Goal: Task Accomplishment & Management: Manage account settings

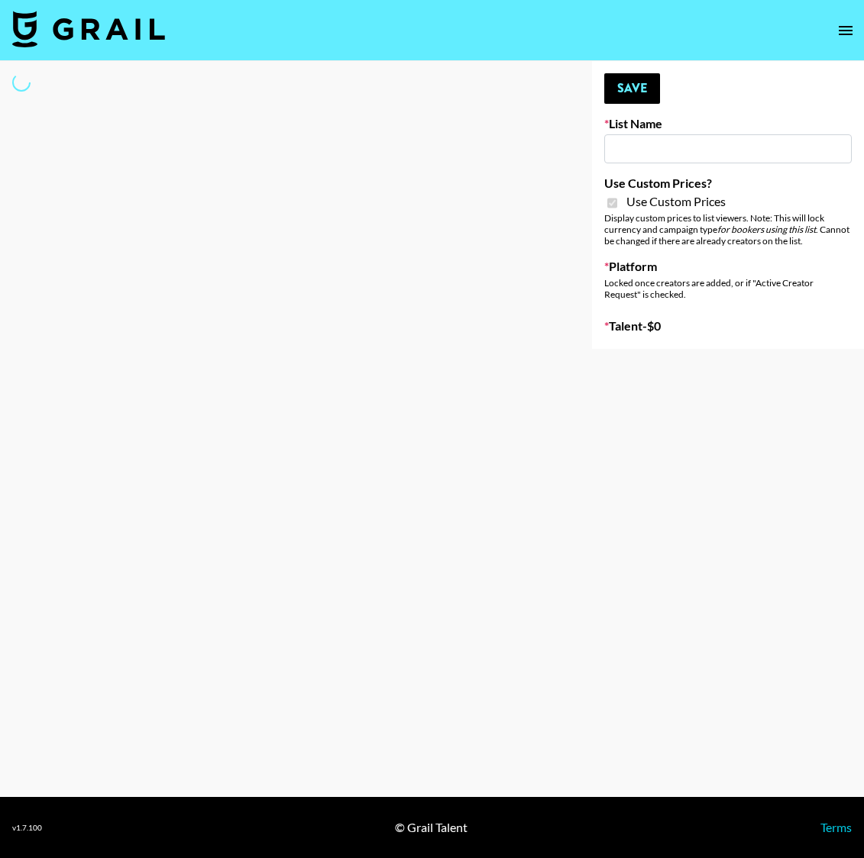
type input "House of Fab ([DATE])"
checkbox input "true"
select select "Brand"
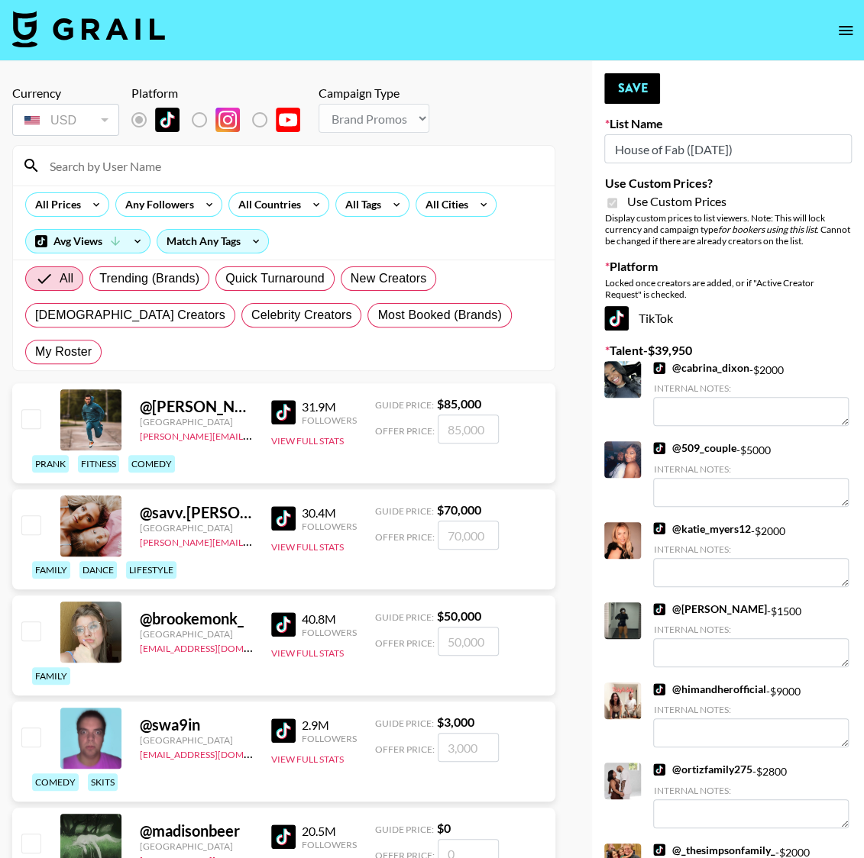
click at [676, 152] on input "House of Fab (9th Sept)" at bounding box center [727, 148] width 247 height 29
drag, startPoint x: 682, startPoint y: 150, endPoint x: 614, endPoint y: 145, distance: 68.2
click at [614, 145] on input "House of Fab (9th Sept)" at bounding box center [727, 148] width 247 height 29
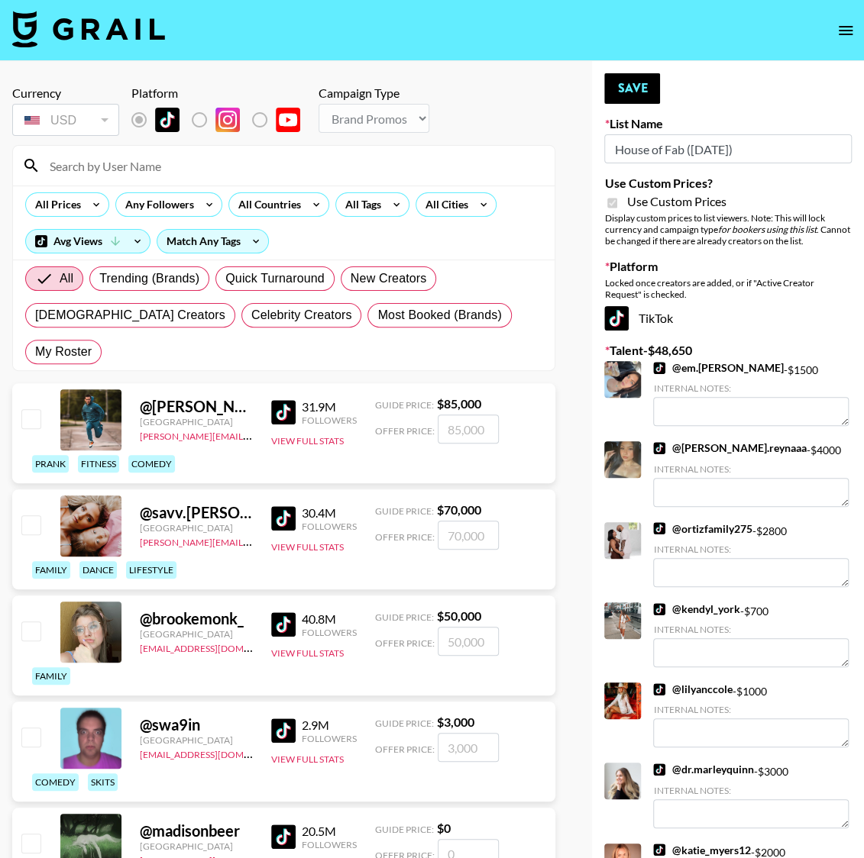
click at [225, 169] on input at bounding box center [292, 165] width 505 height 24
type input "theread"
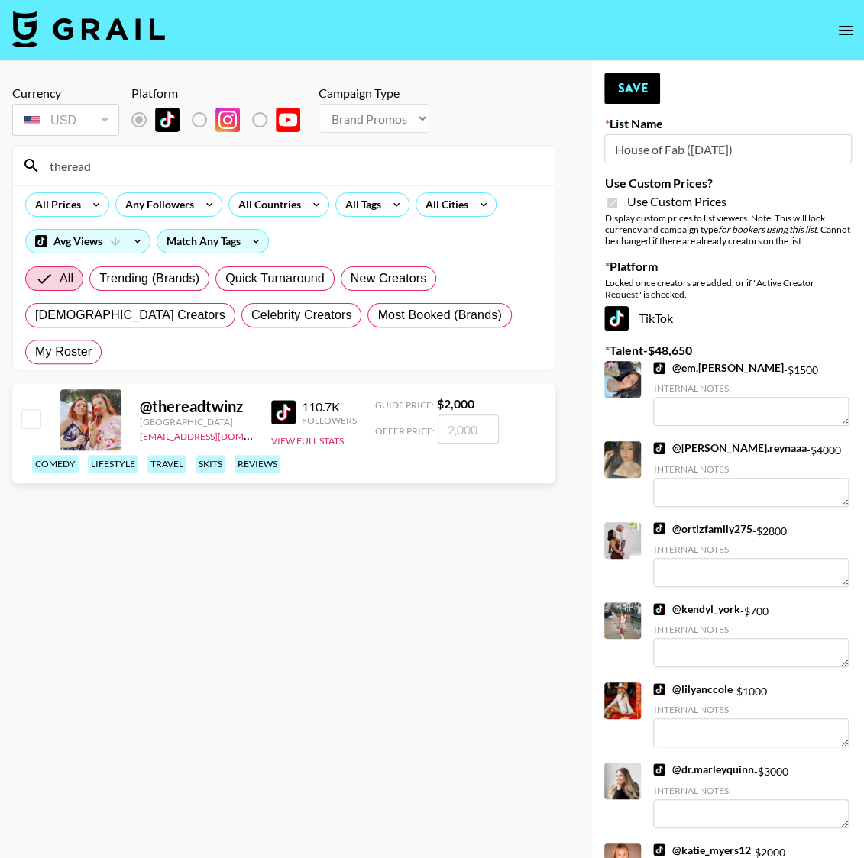
click at [37, 409] on input "checkbox" at bounding box center [30, 418] width 18 height 18
checkbox input "true"
type input "2000"
click at [631, 85] on button "Save" at bounding box center [632, 88] width 56 height 31
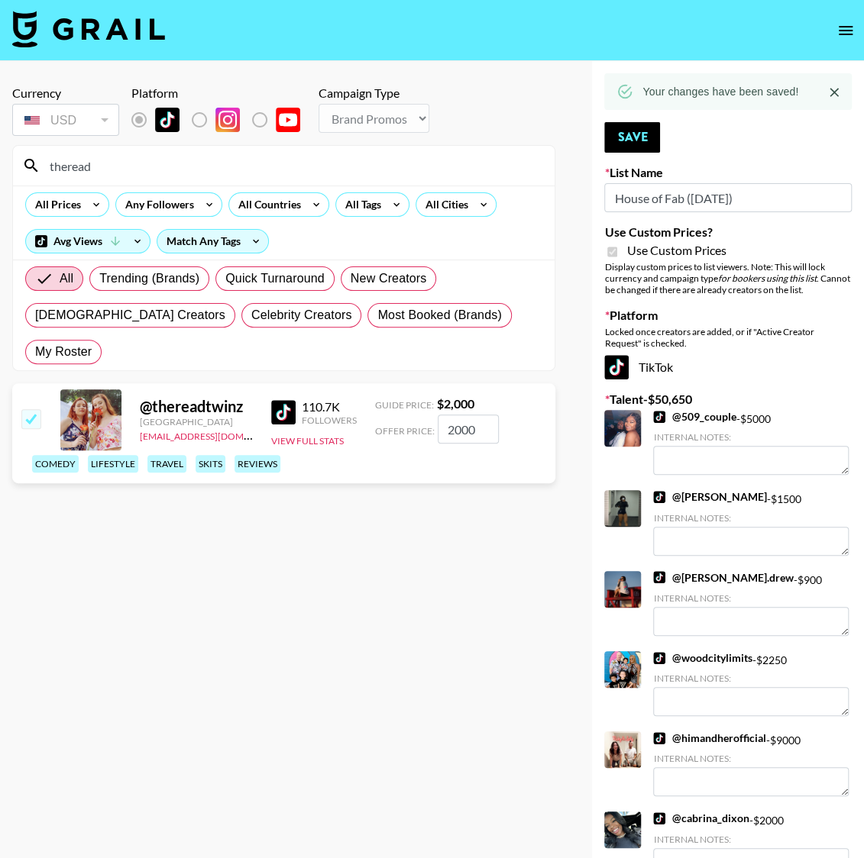
click at [152, 168] on input "theread" at bounding box center [292, 165] width 505 height 24
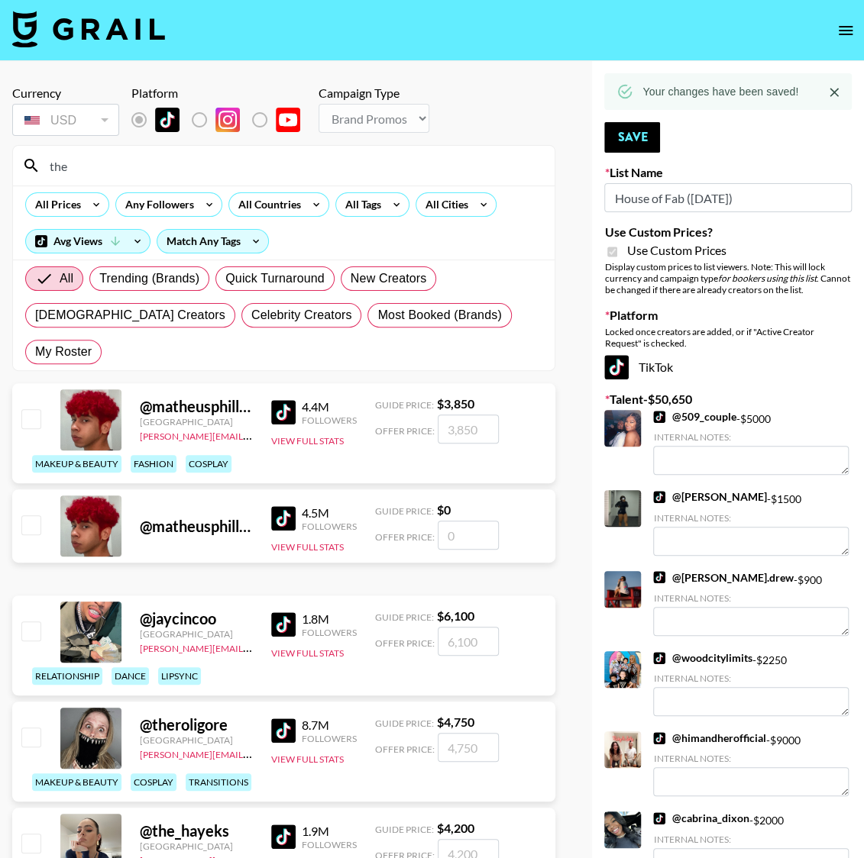
type input "themoml"
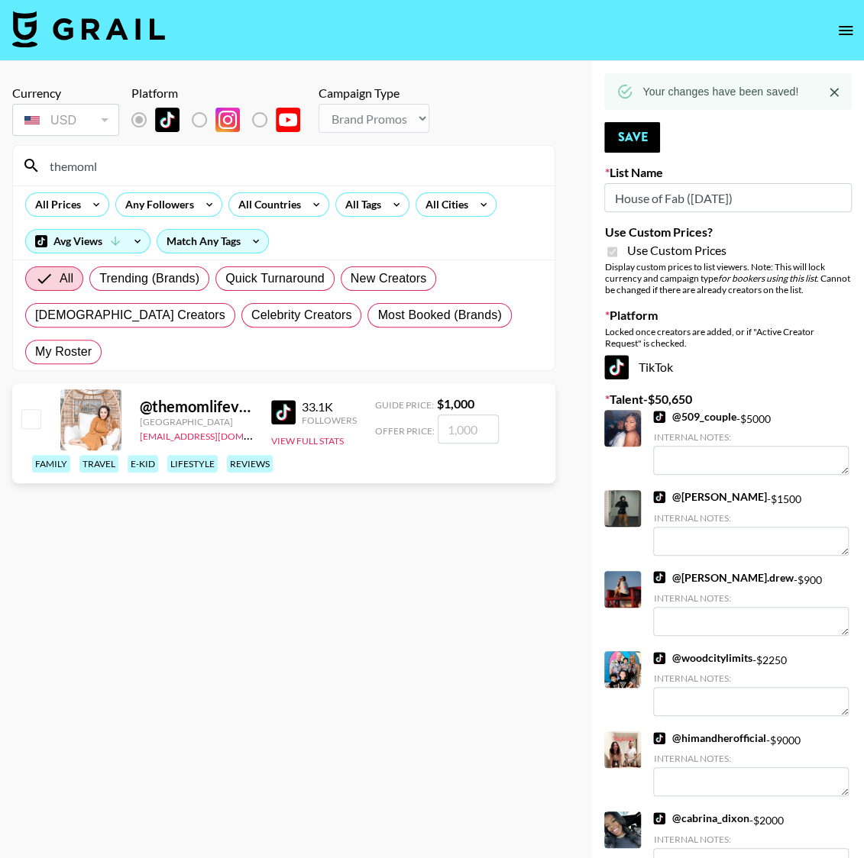
drag, startPoint x: 50, startPoint y: 380, endPoint x: 37, endPoint y: 379, distance: 13.0
click at [50, 383] on div "@ themomlifevlogs United States klen.toledo@grail-talent.com 33.1K Followers Vi…" at bounding box center [283, 433] width 543 height 100
click at [27, 409] on input "checkbox" at bounding box center [30, 418] width 18 height 18
checkbox input "true"
type input "1000"
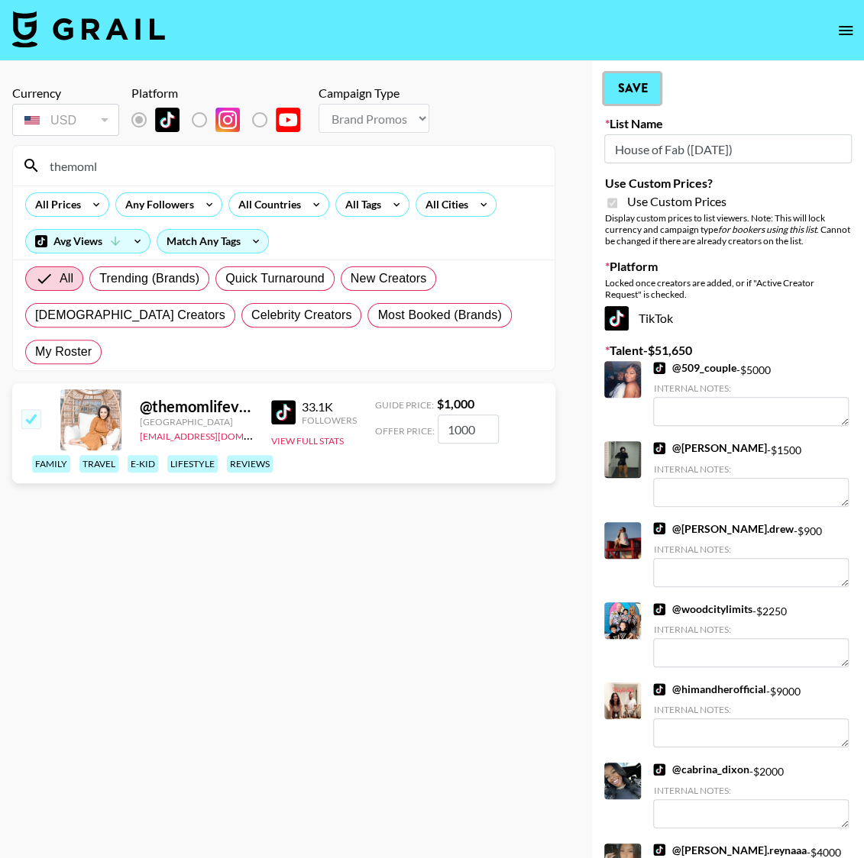
click at [632, 78] on button "Save" at bounding box center [632, 88] width 56 height 31
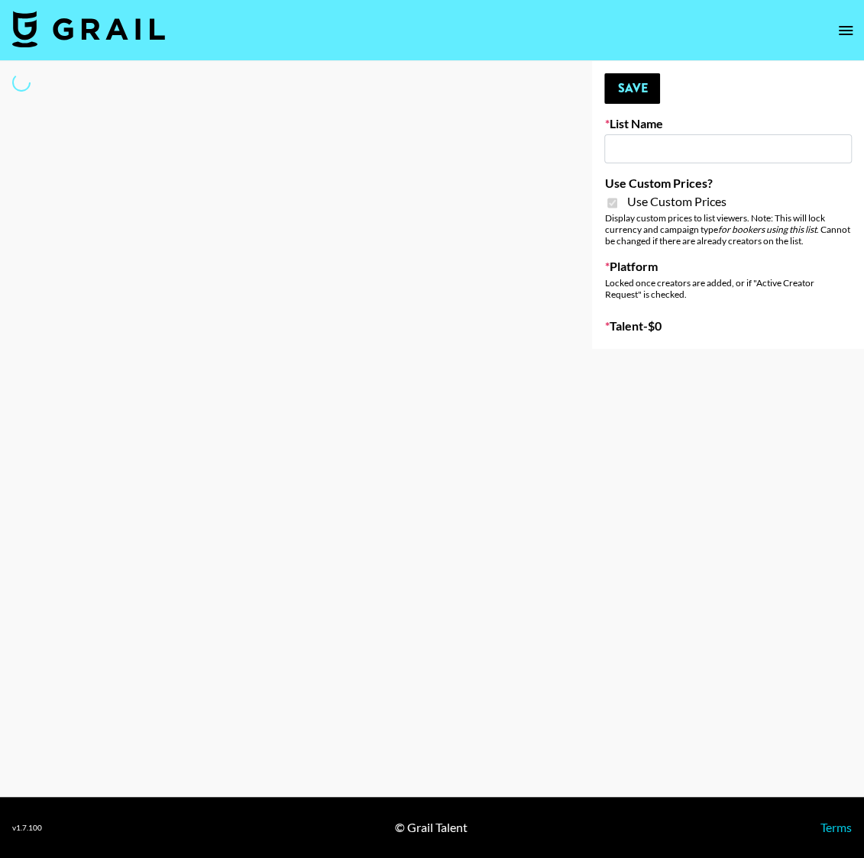
type input "Cancerguard (9th Sept)"
checkbox input "true"
select select "Brand"
type input "Super Power ([DATE])"
checkbox input "true"
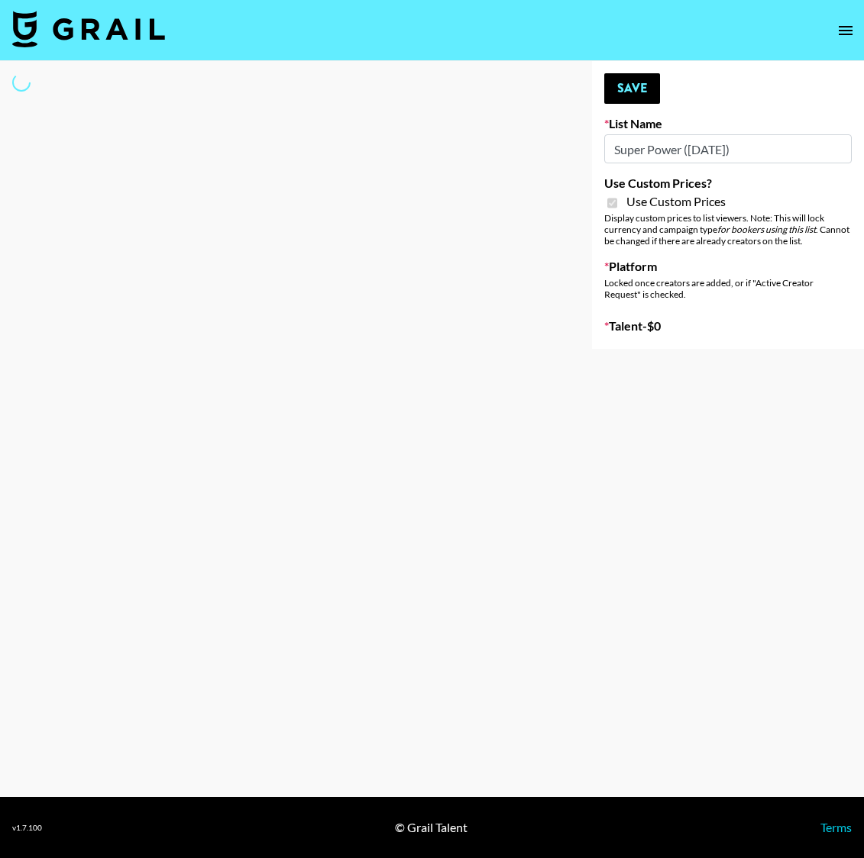
select select "Brand"
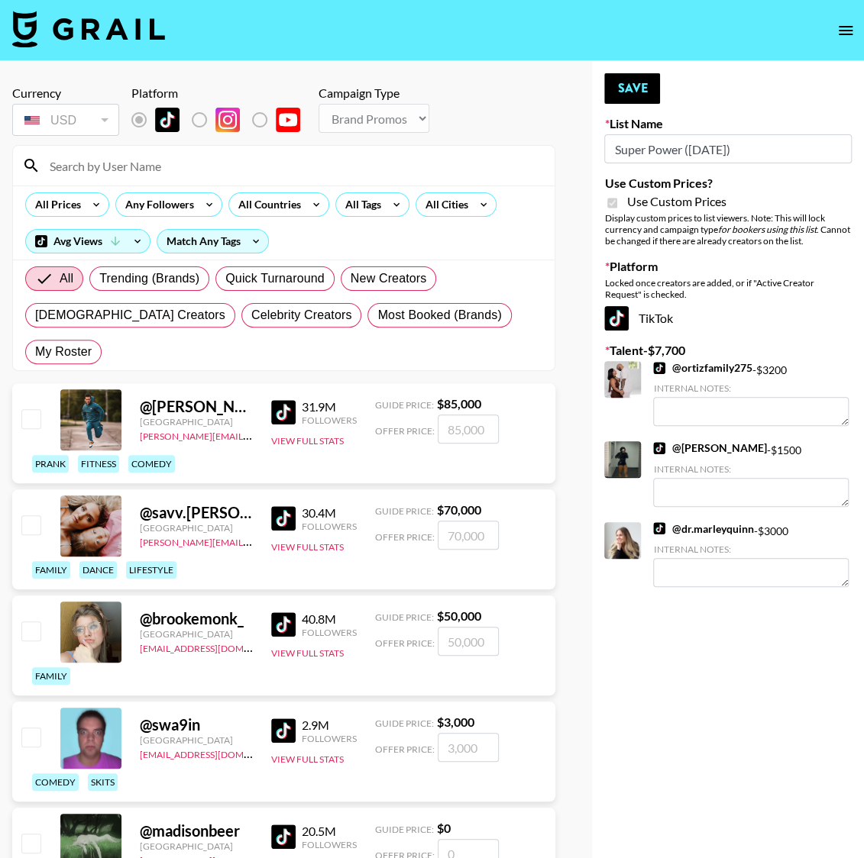
type textarea "26 but in the heath and wellness space"
click at [112, 172] on input at bounding box center [292, 165] width 505 height 24
type input "themoml"
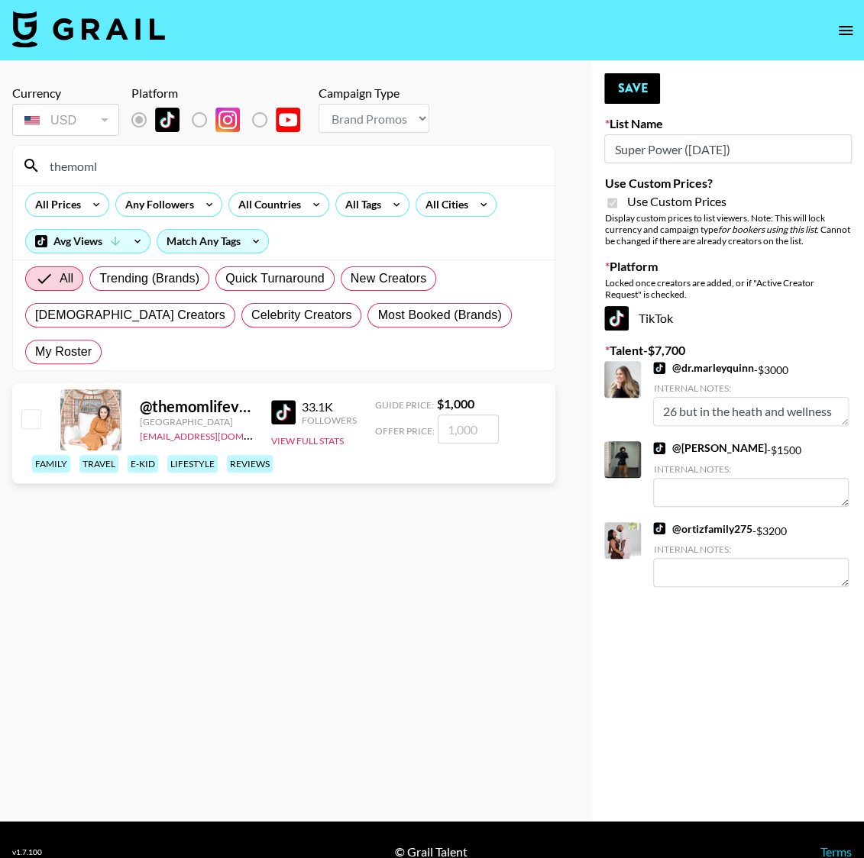
click at [39, 409] on input "checkbox" at bounding box center [30, 418] width 18 height 18
checkbox input "true"
type input "1000"
click at [631, 80] on button "Save" at bounding box center [632, 88] width 56 height 31
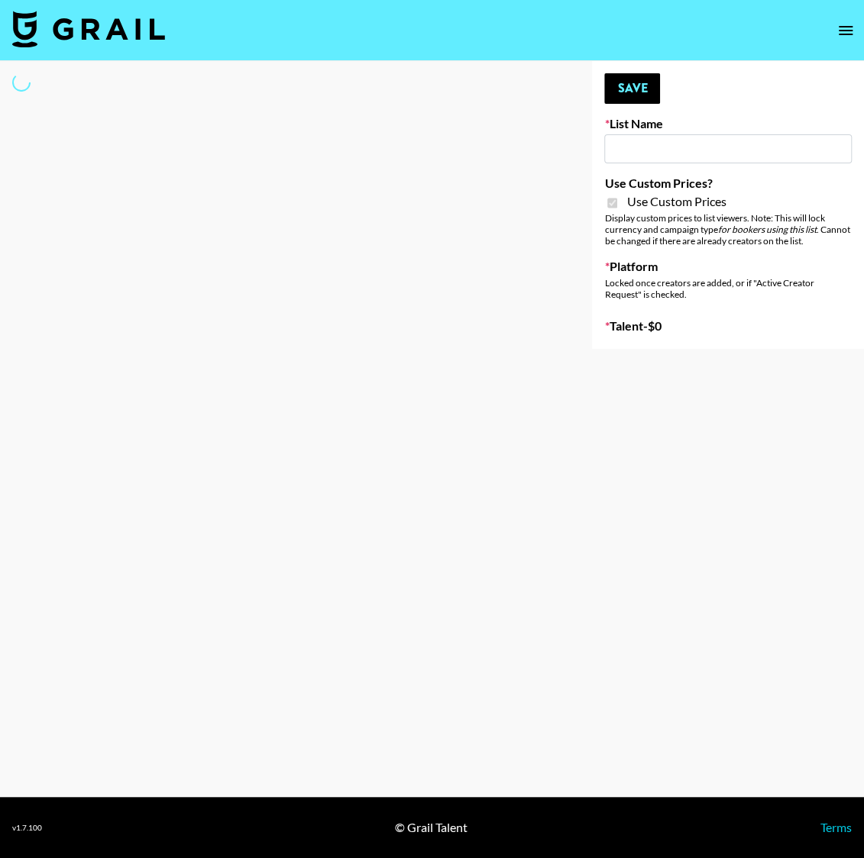
type input "Super Power (9th Sept)"
checkbox input "true"
select select "Brand"
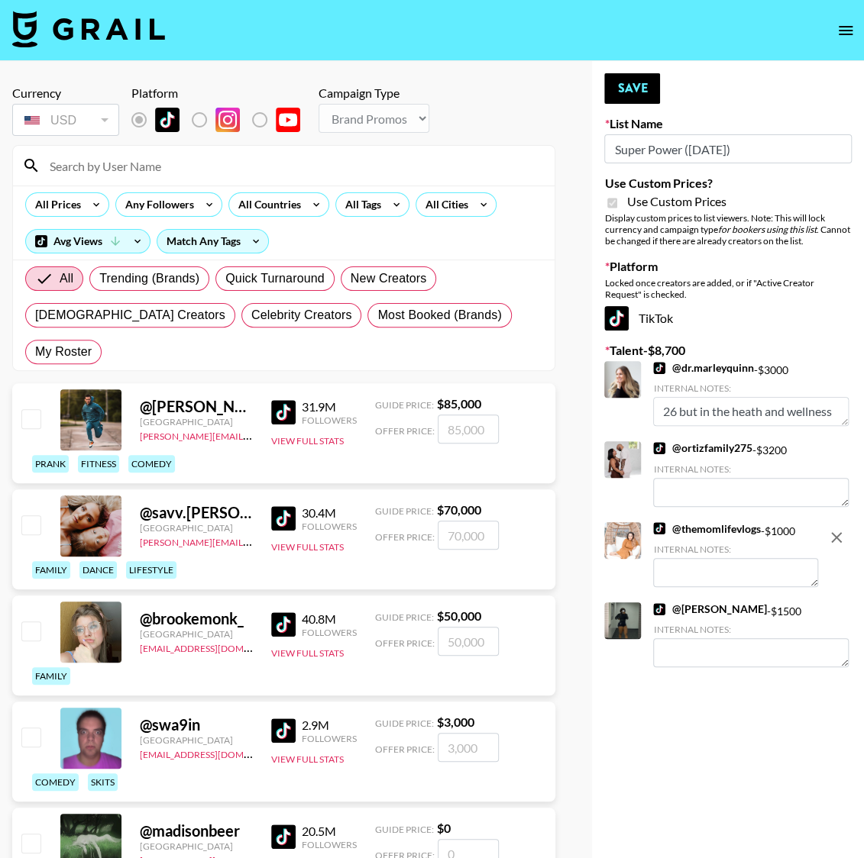
click at [166, 170] on input at bounding box center [292, 165] width 505 height 24
type input "theread"
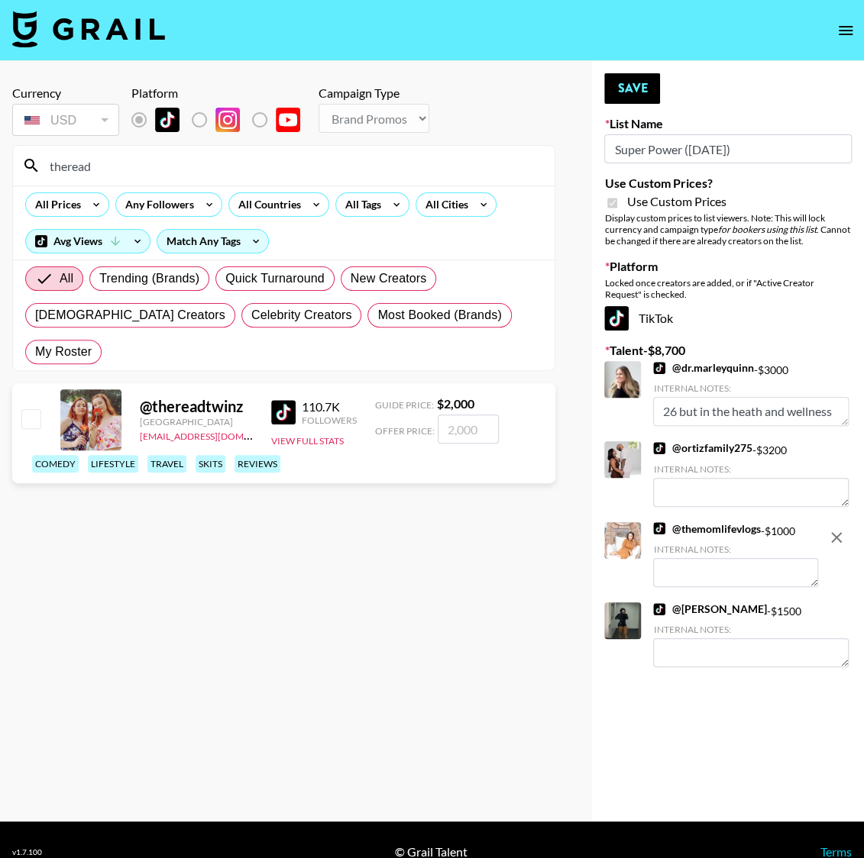
click at [40, 409] on input "checkbox" at bounding box center [30, 418] width 18 height 18
checkbox input "true"
type input "2000"
click at [624, 89] on button "Save" at bounding box center [632, 88] width 56 height 31
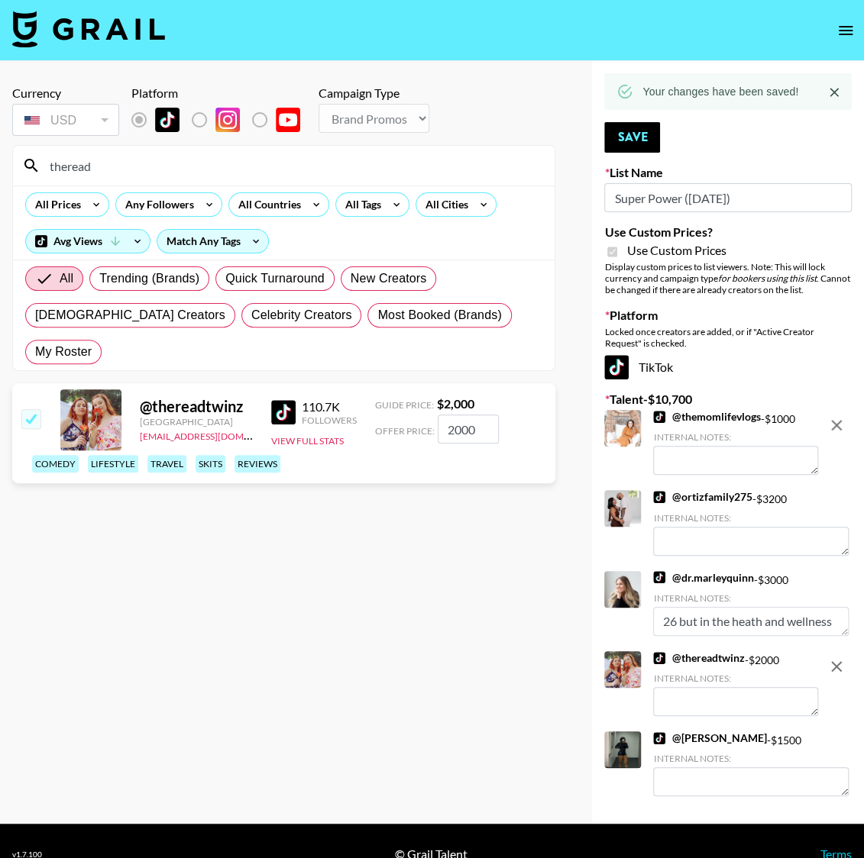
click at [129, 173] on input "theread" at bounding box center [292, 165] width 505 height 24
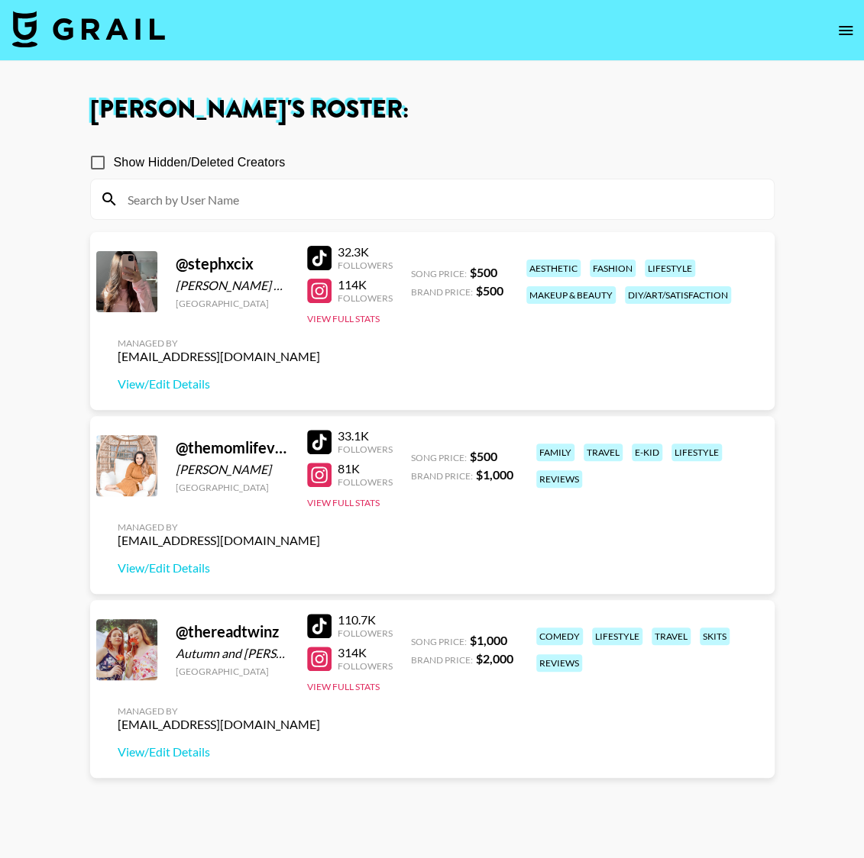
click at [838, 26] on icon "open drawer" at bounding box center [845, 30] width 14 height 9
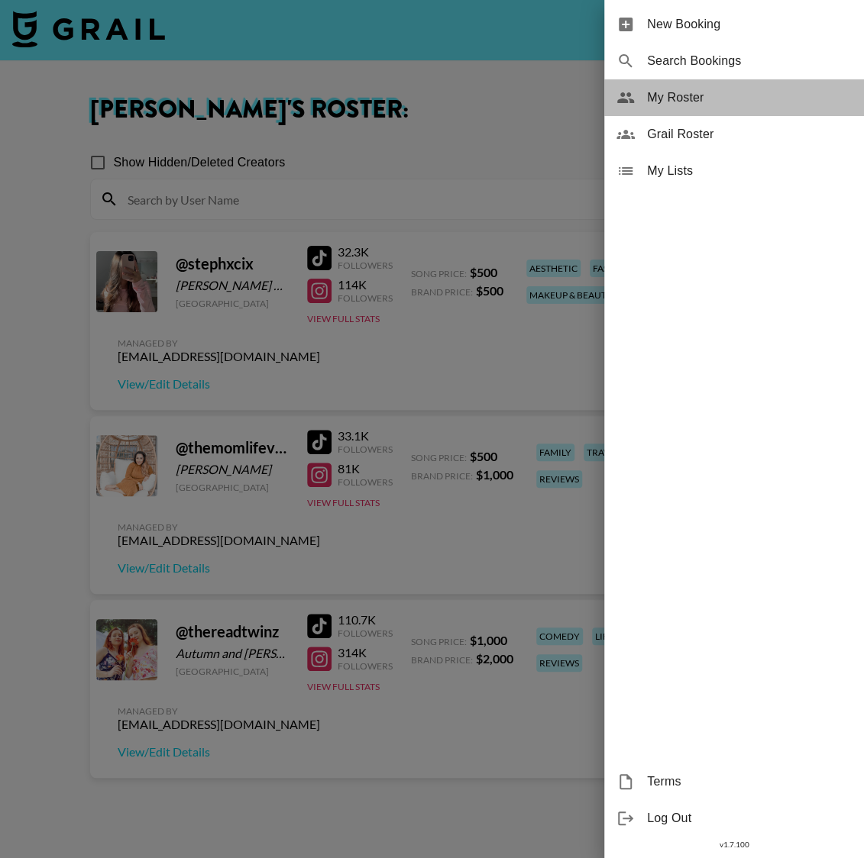
click at [678, 102] on span "My Roster" at bounding box center [749, 98] width 205 height 18
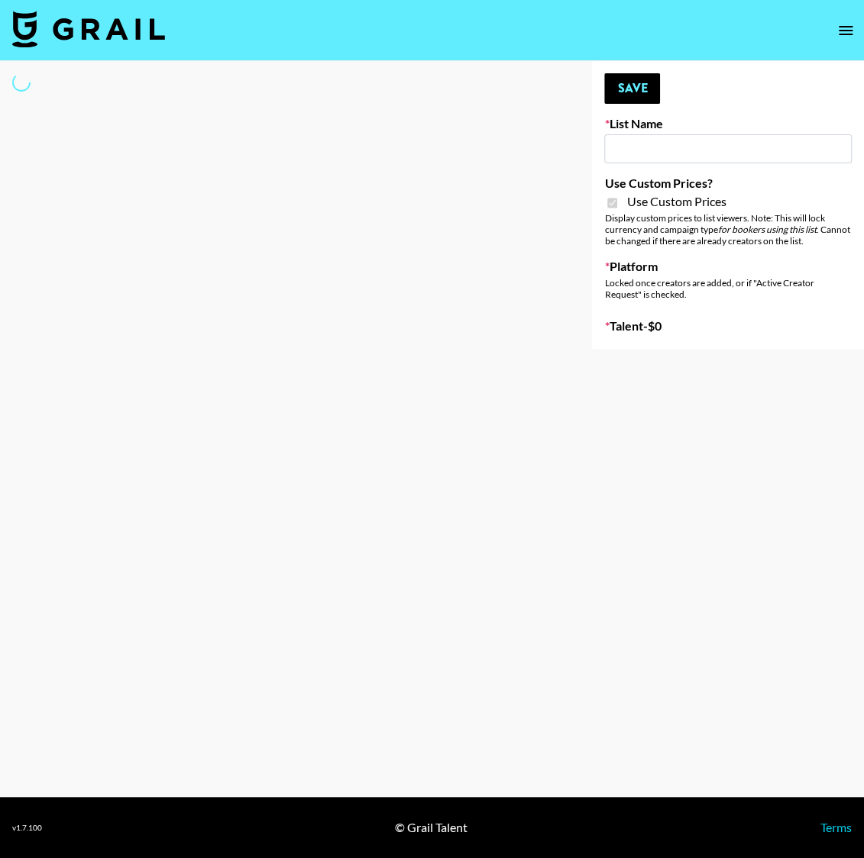
type input "Cancerguard ([DATE])"
checkbox input "true"
select select "Brand"
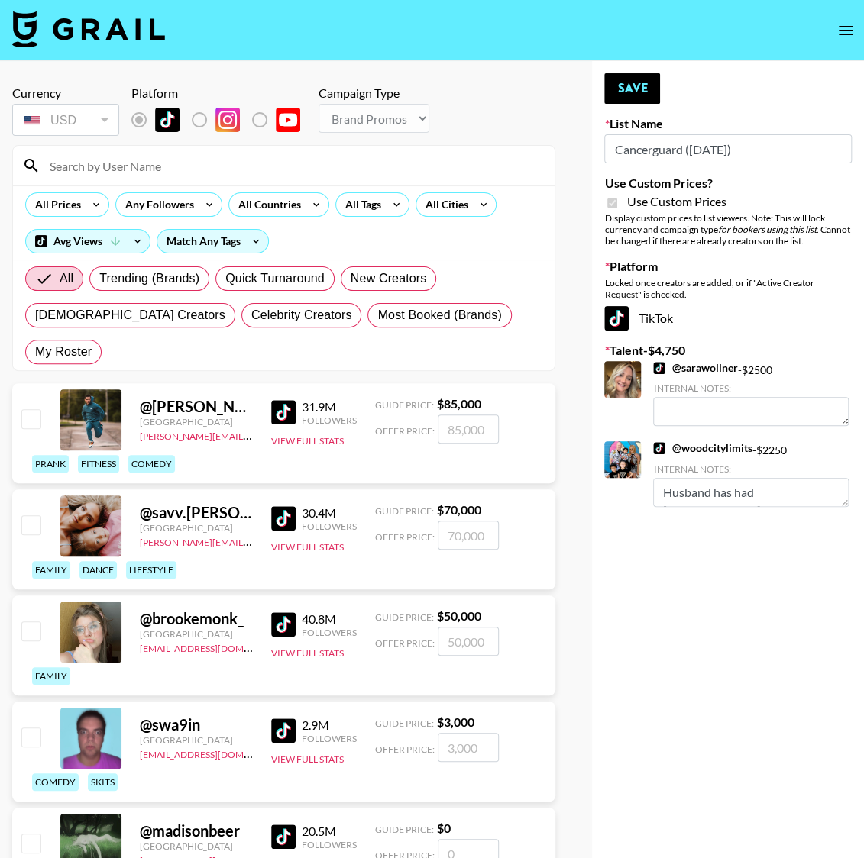
click at [134, 169] on input at bounding box center [292, 165] width 505 height 24
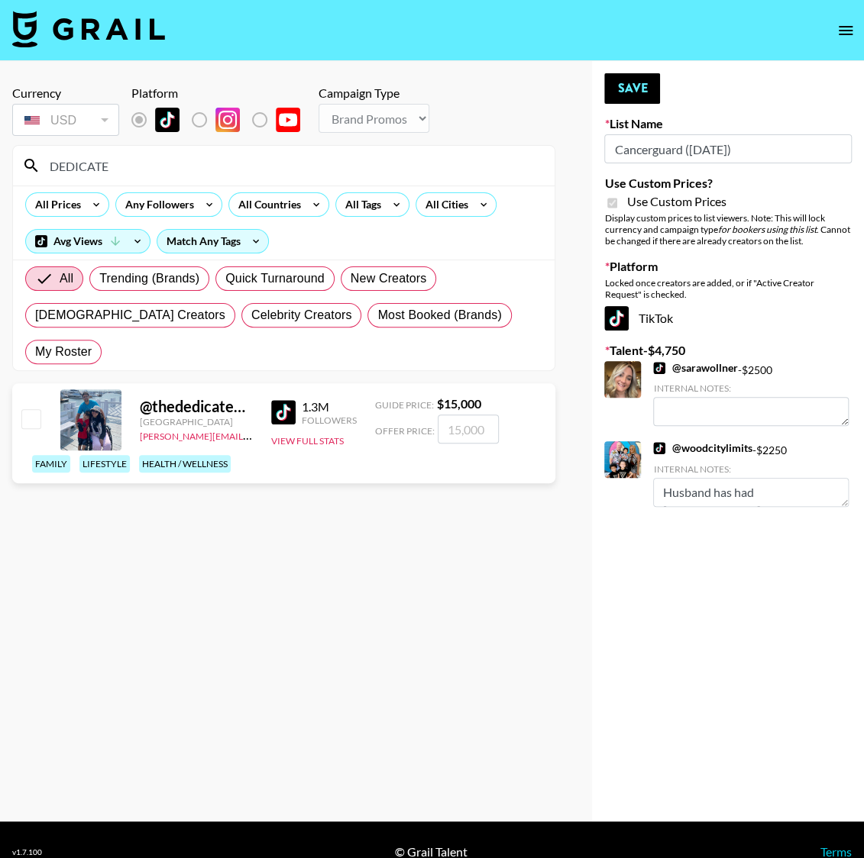
type input "DEDICATE"
click at [34, 409] on input "checkbox" at bounding box center [30, 418] width 18 height 18
checkbox input "true"
type input "15000"
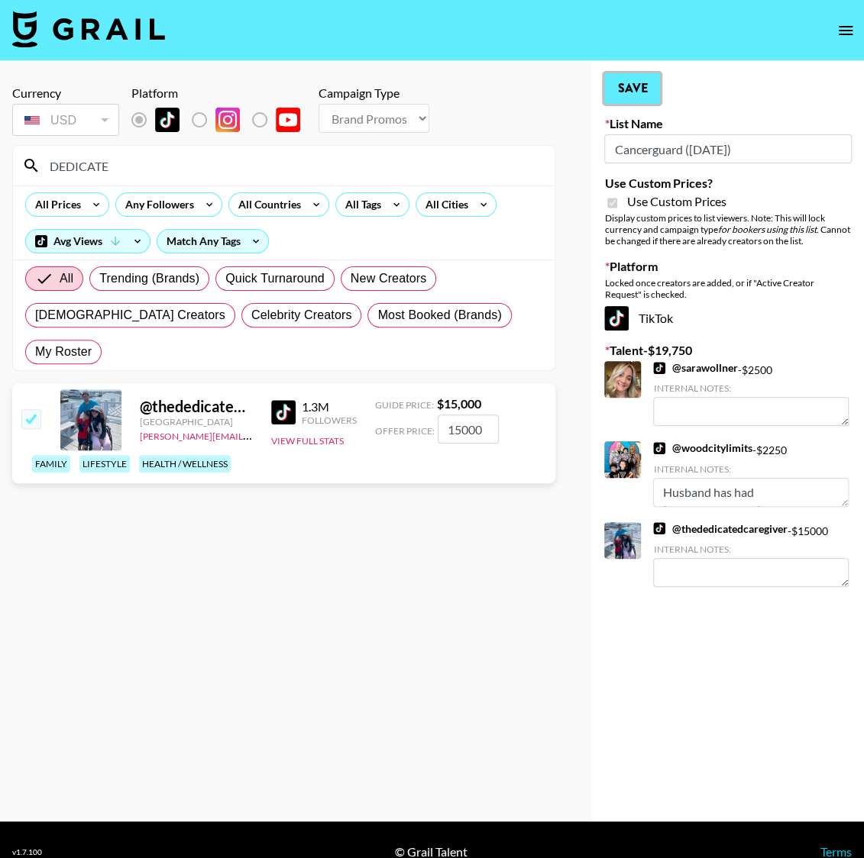
click at [645, 88] on button "Save" at bounding box center [632, 88] width 56 height 31
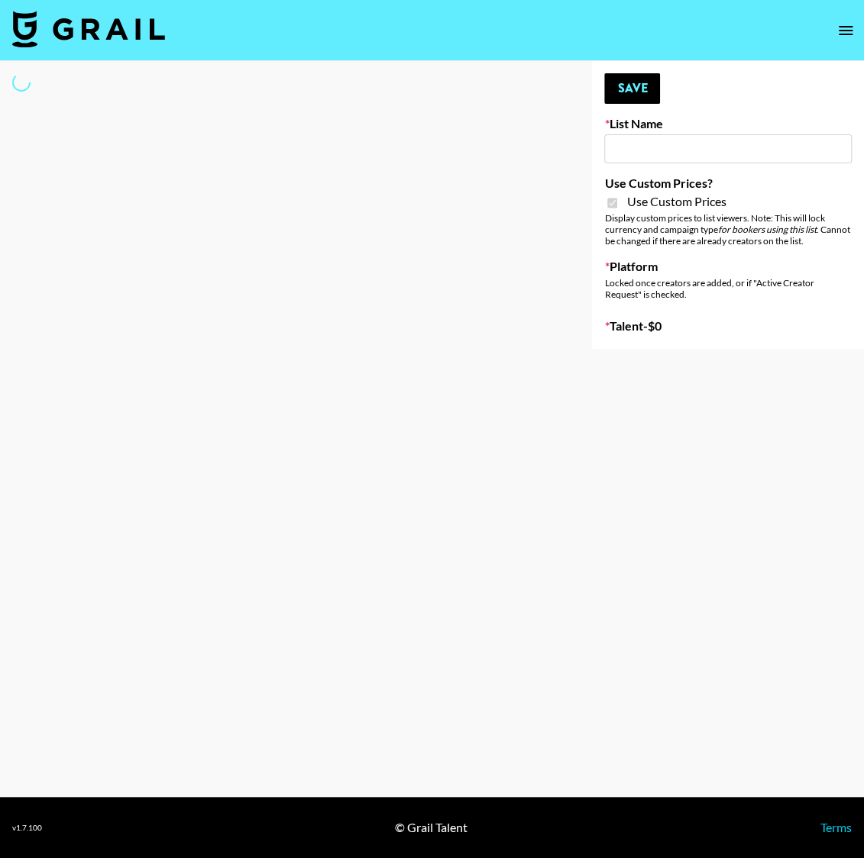
type input "Cancerguard ([DATE])"
checkbox input "true"
select select "Brand"
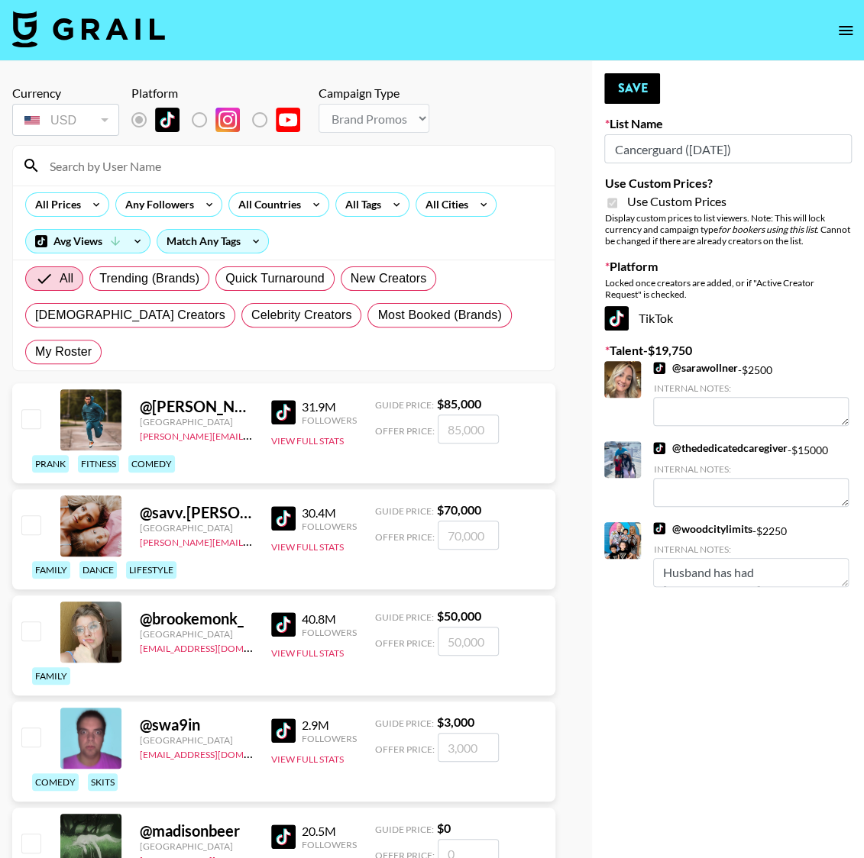
click at [703, 486] on textarea at bounding box center [750, 492] width 195 height 29
click at [150, 176] on input at bounding box center [292, 165] width 505 height 24
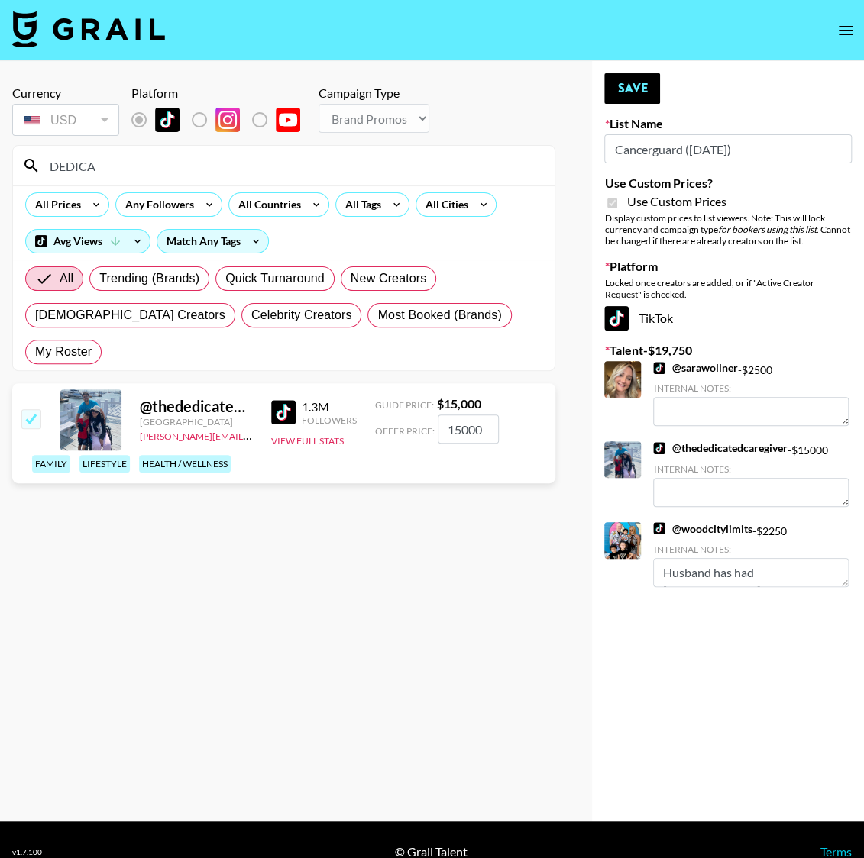
type input "DEDICA"
click at [127, 536] on section "Currency USD USD ​ Platform Campaign Type Choose Type... Song Promos Brand Prom…" at bounding box center [283, 441] width 543 height 736
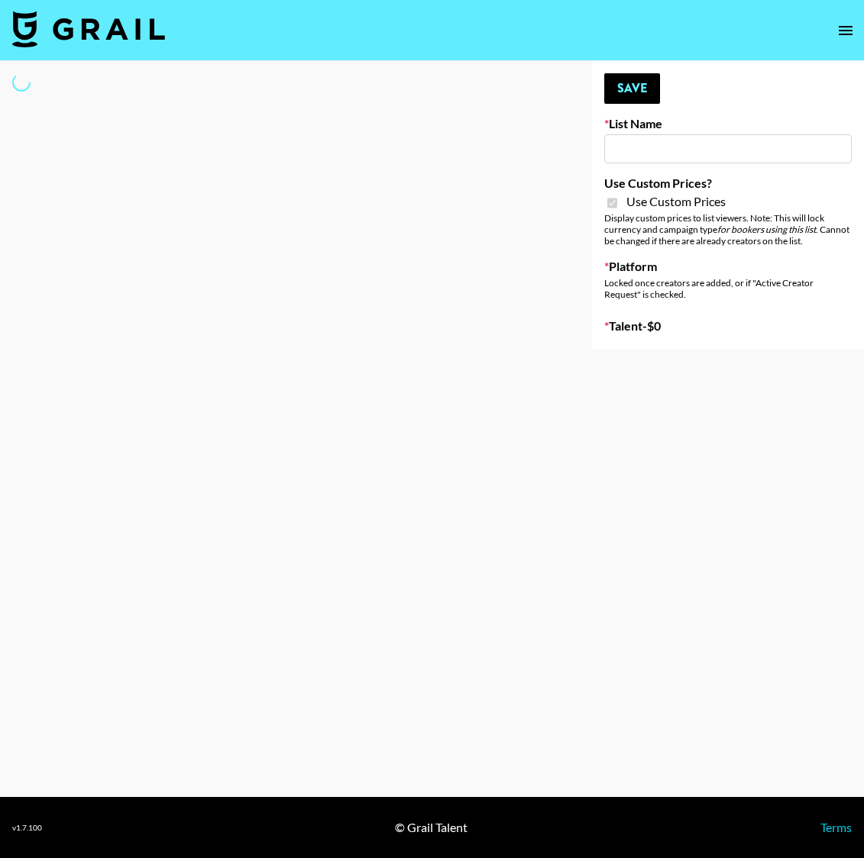
type input "House of Fab ([DATE])"
checkbox input "true"
select select "Brand"
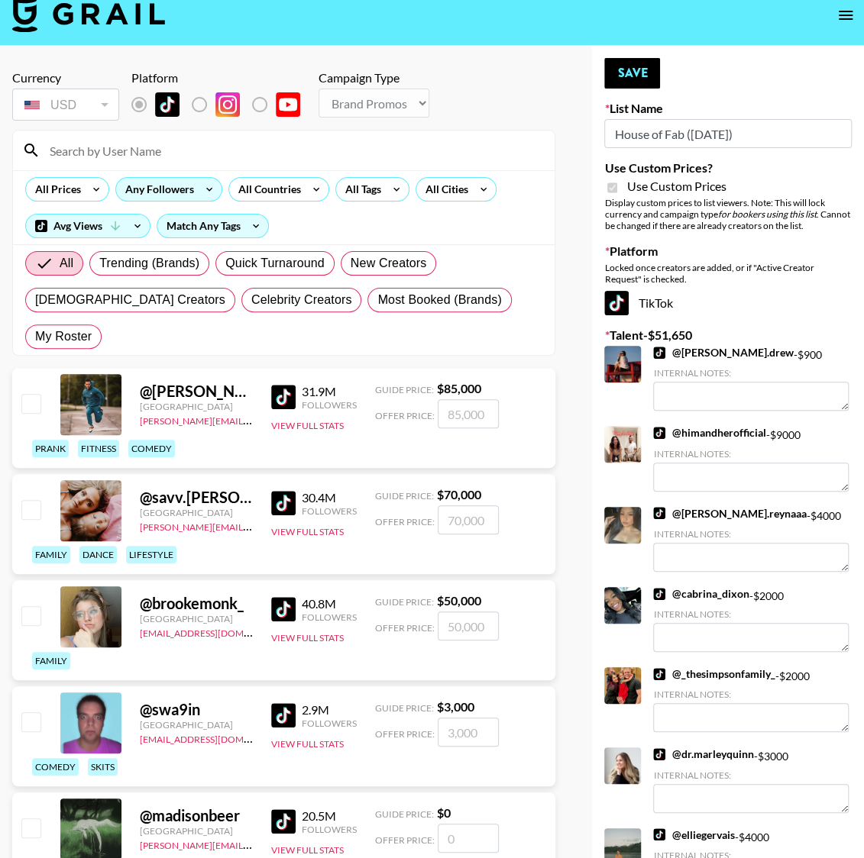
scroll to position [11, 0]
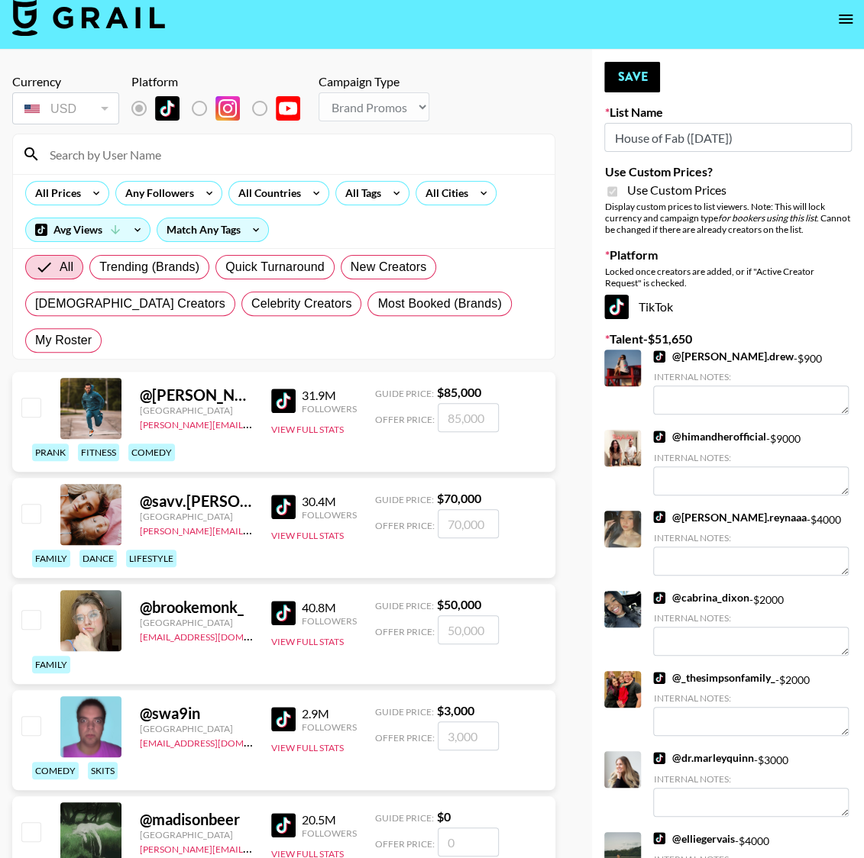
click at [124, 145] on input at bounding box center [292, 154] width 505 height 24
type input "theread"
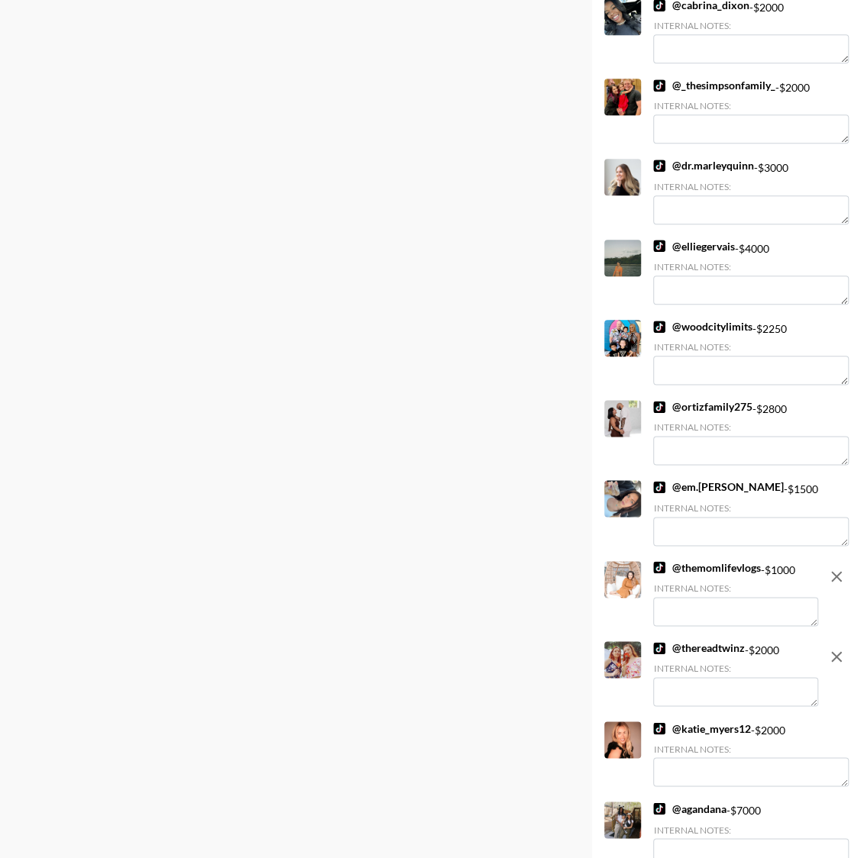
scroll to position [609, 0]
